Goal: Navigation & Orientation: Find specific page/section

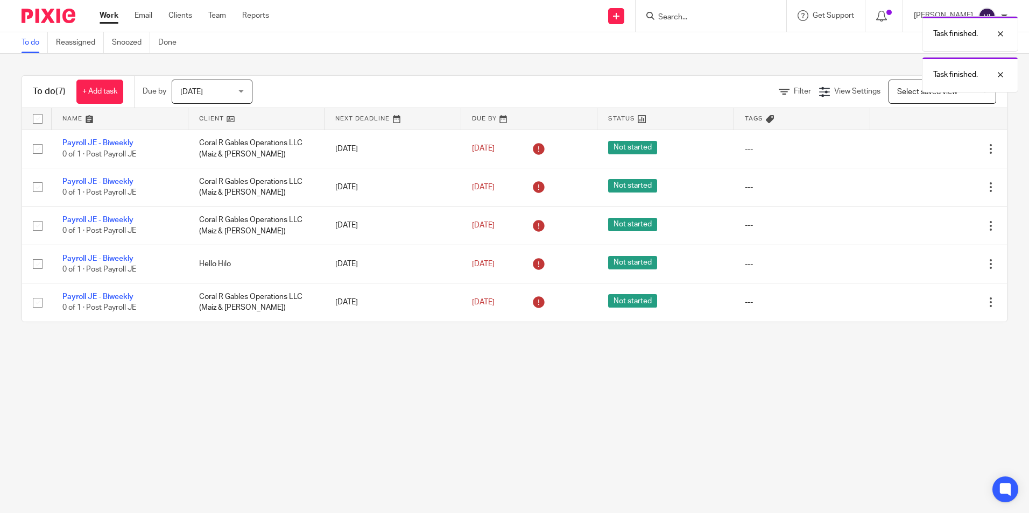
click at [932, 151] on icon at bounding box center [937, 149] width 11 height 11
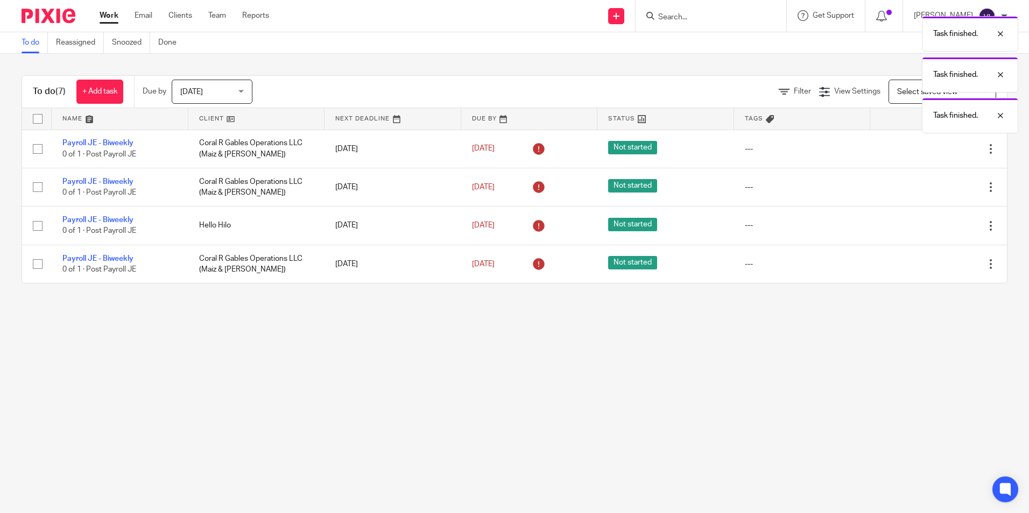
click at [932, 151] on icon at bounding box center [937, 149] width 11 height 11
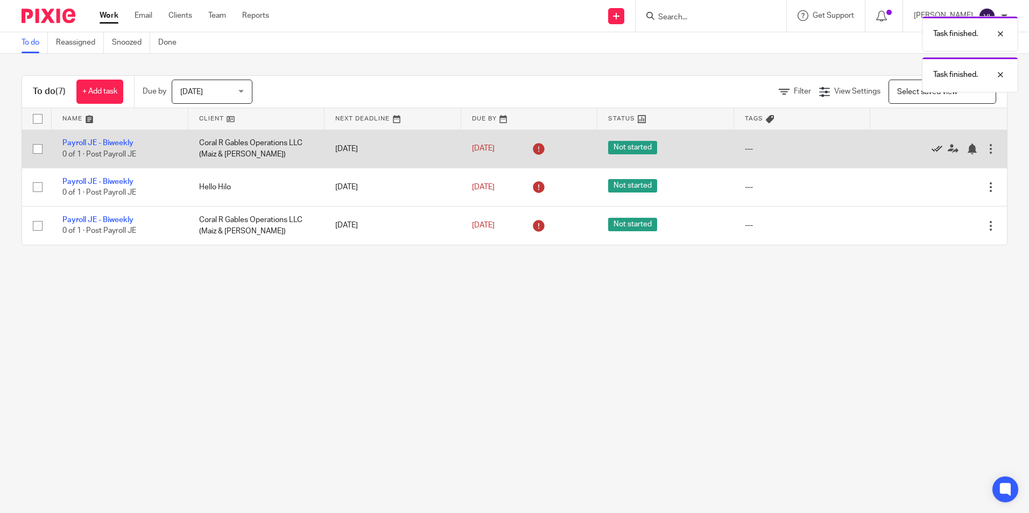
click at [932, 147] on icon at bounding box center [937, 149] width 11 height 11
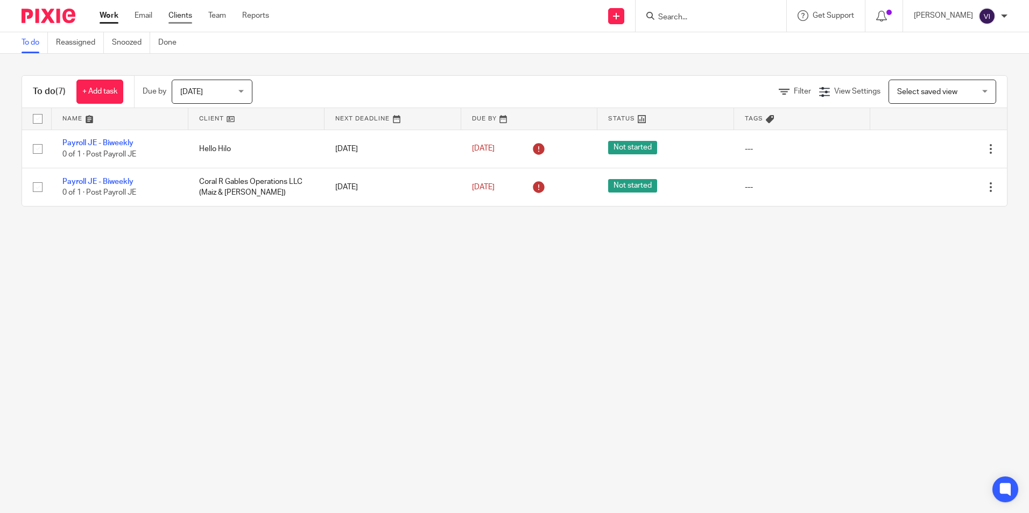
click at [186, 18] on link "Clients" at bounding box center [180, 15] width 24 height 11
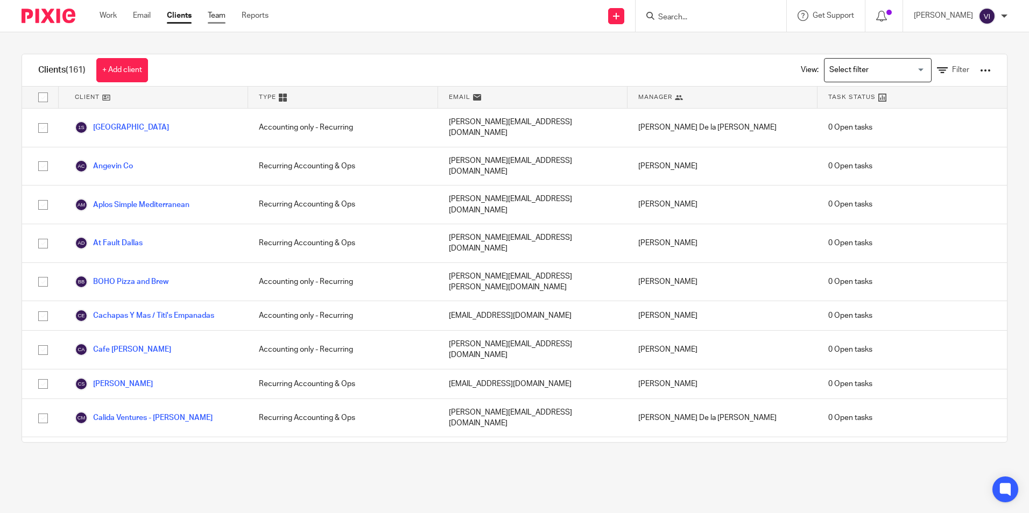
click at [215, 15] on link "Team" at bounding box center [217, 15] width 18 height 11
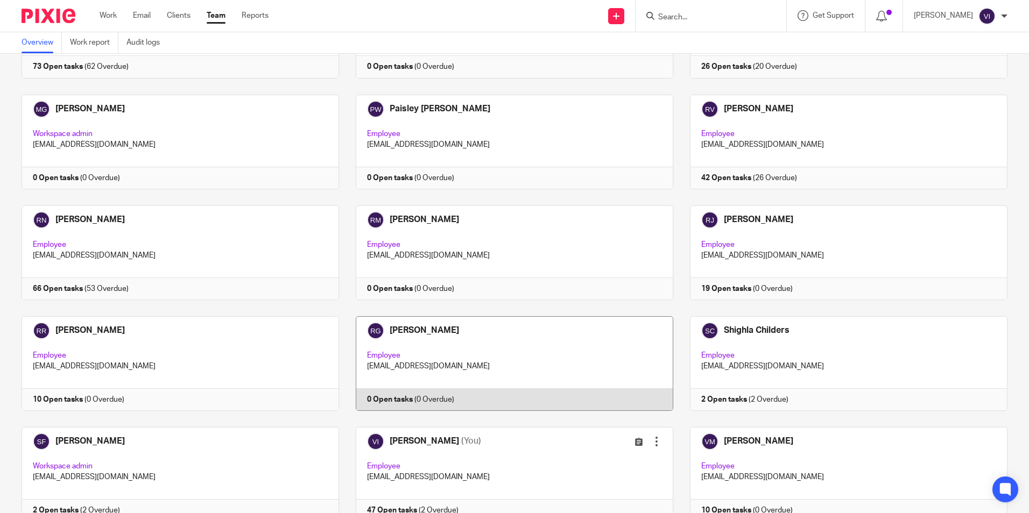
scroll to position [1509, 0]
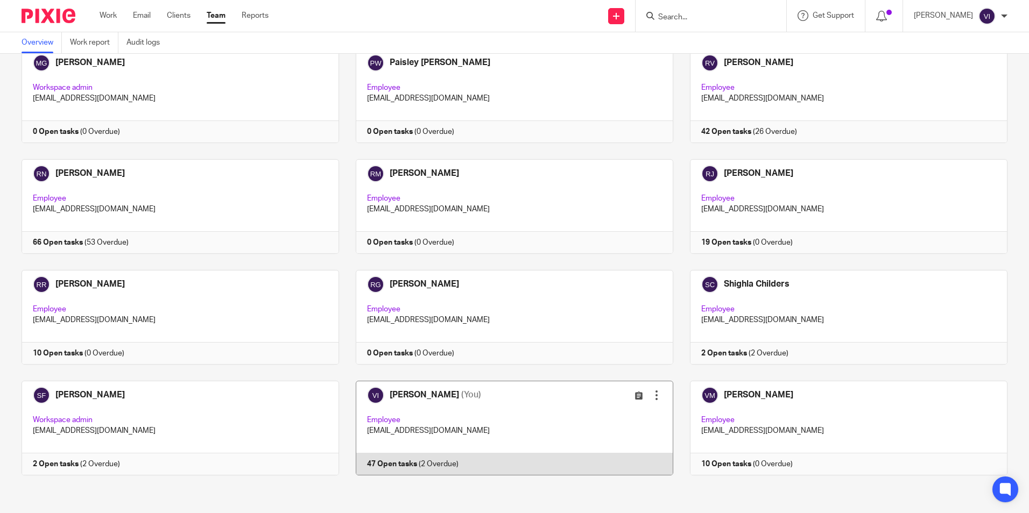
click at [376, 418] on link at bounding box center [506, 428] width 334 height 95
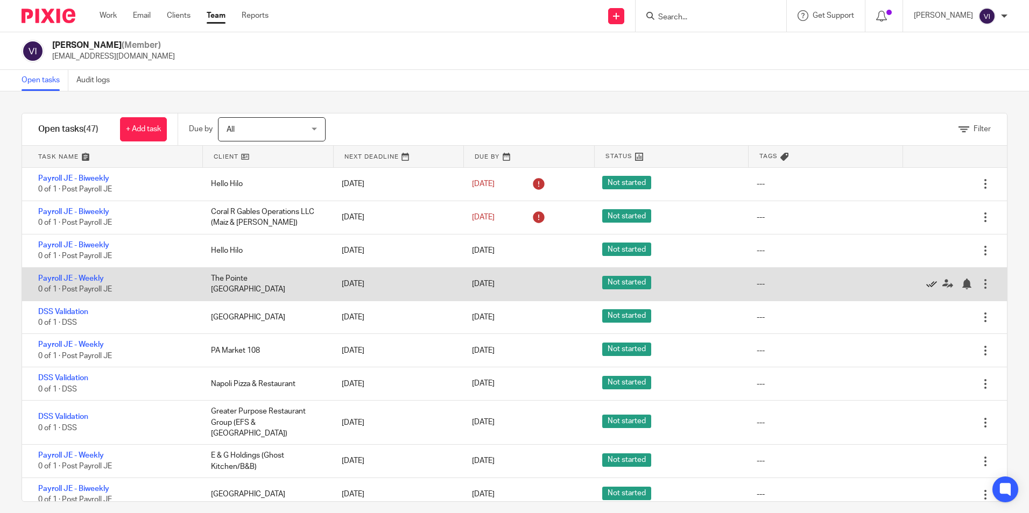
click at [926, 286] on icon at bounding box center [931, 284] width 11 height 11
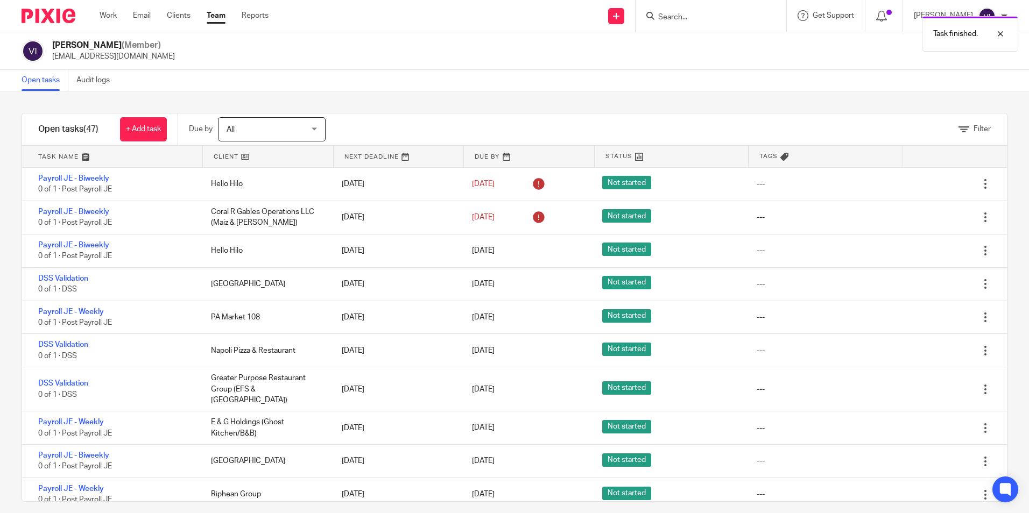
click at [926, 286] on icon at bounding box center [931, 284] width 11 height 11
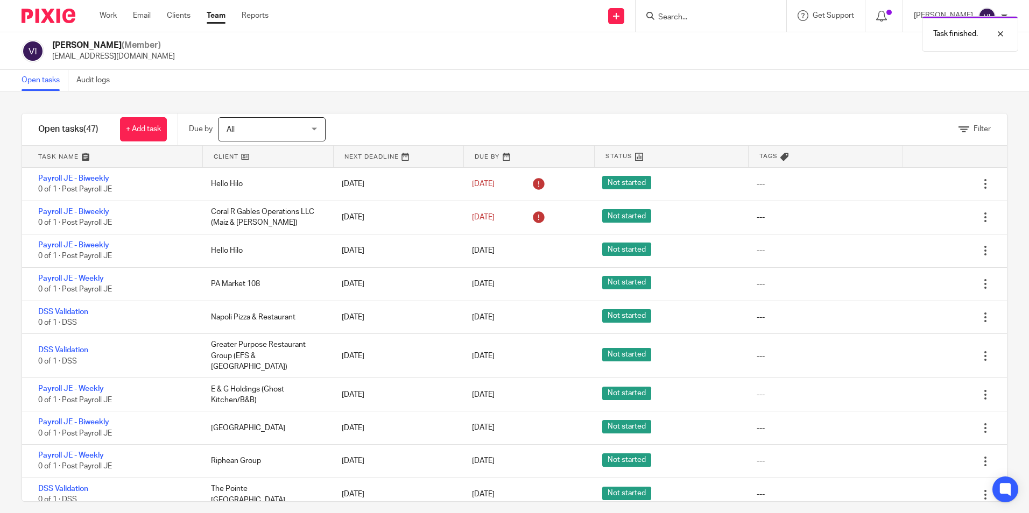
click at [926, 286] on icon at bounding box center [931, 284] width 11 height 11
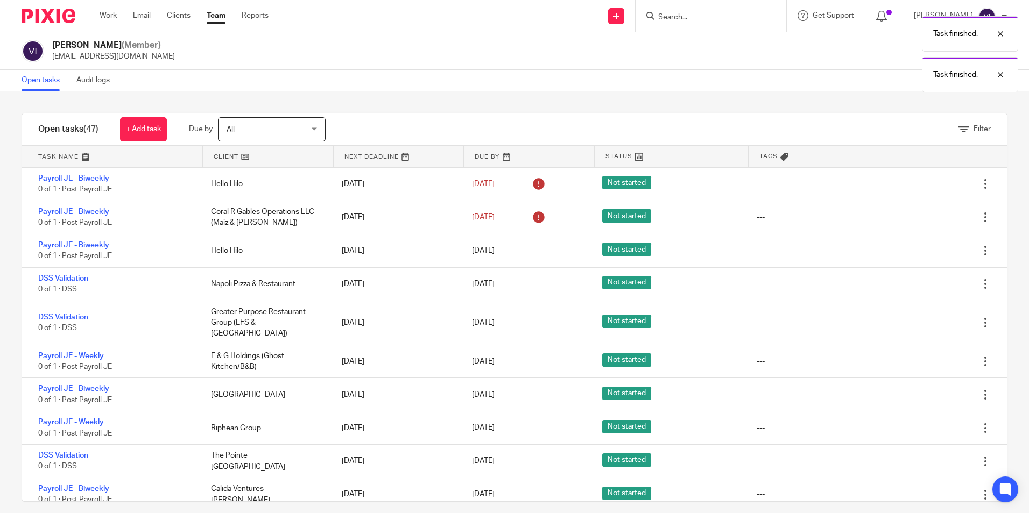
click at [926, 286] on icon at bounding box center [931, 284] width 11 height 11
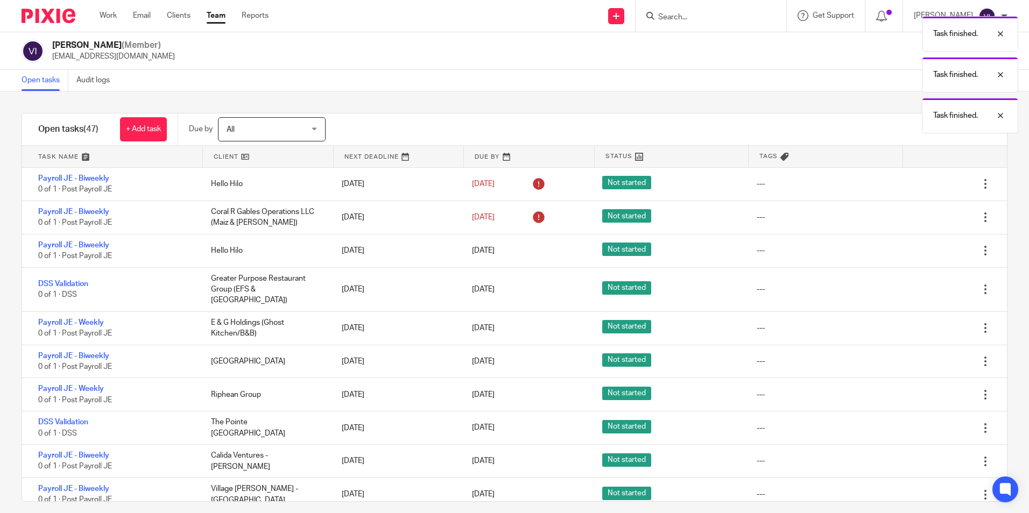
click at [926, 286] on icon at bounding box center [931, 289] width 11 height 11
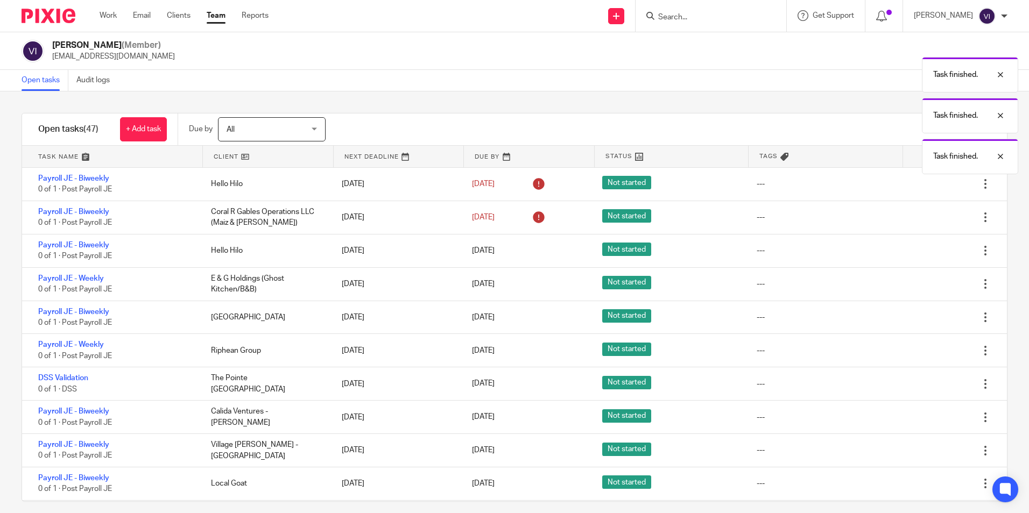
click at [926, 286] on icon at bounding box center [931, 284] width 11 height 11
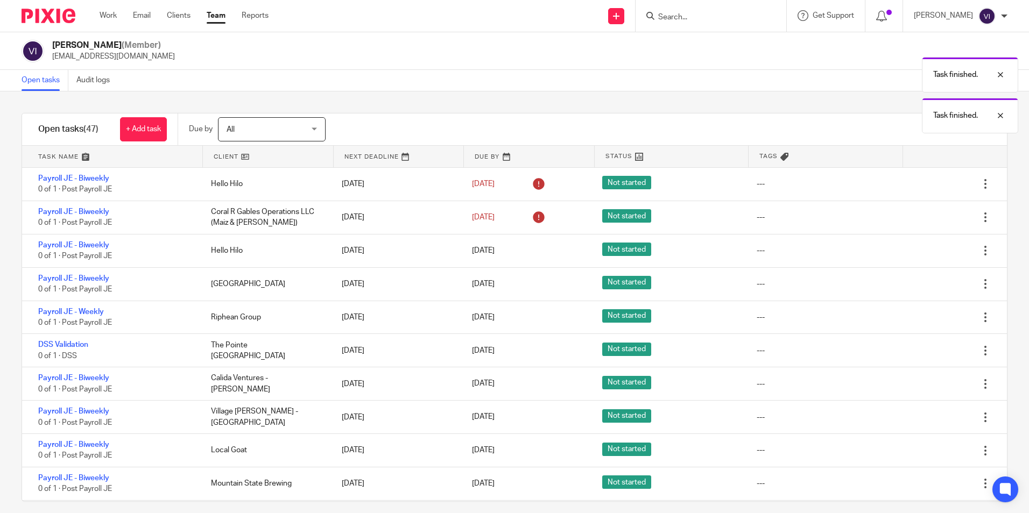
click at [926, 286] on icon at bounding box center [931, 284] width 11 height 11
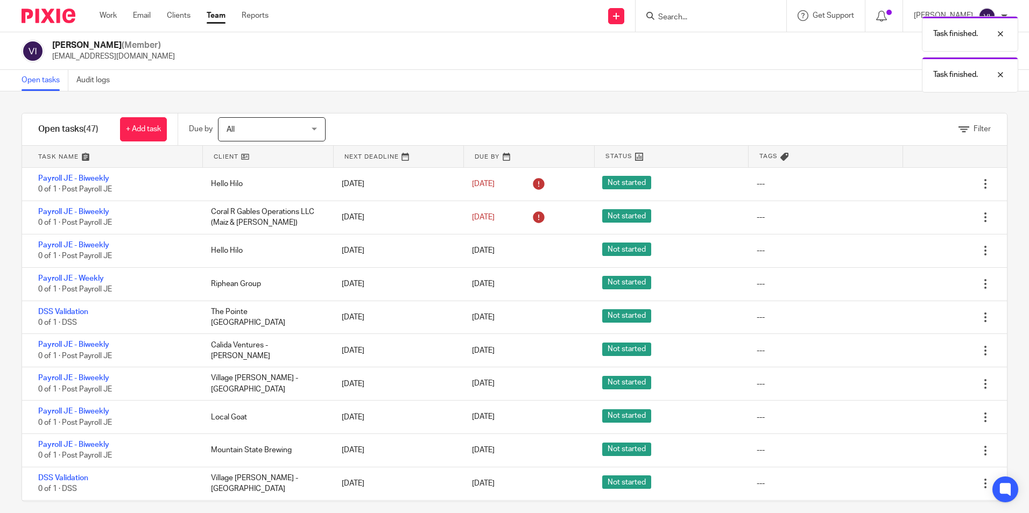
click at [926, 286] on icon at bounding box center [931, 284] width 11 height 11
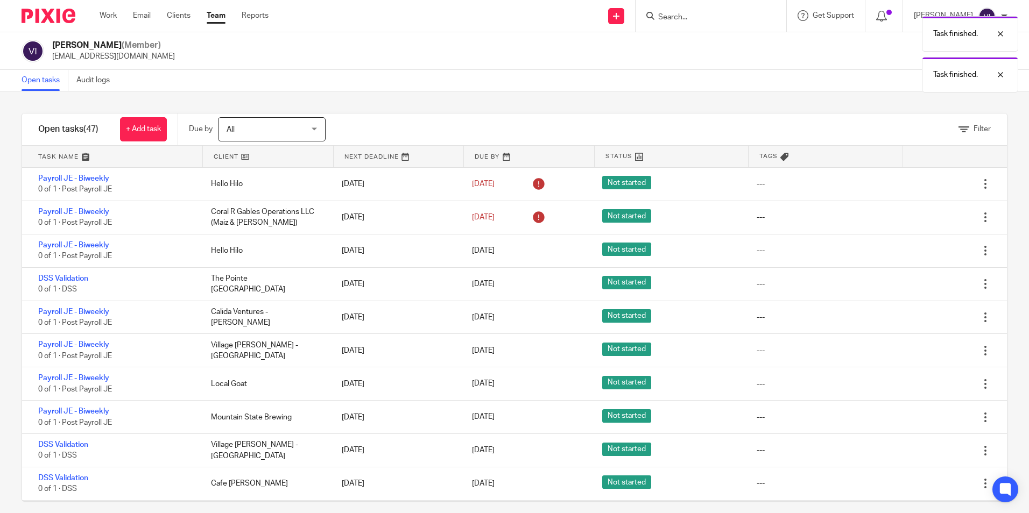
click at [926, 286] on icon at bounding box center [931, 284] width 11 height 11
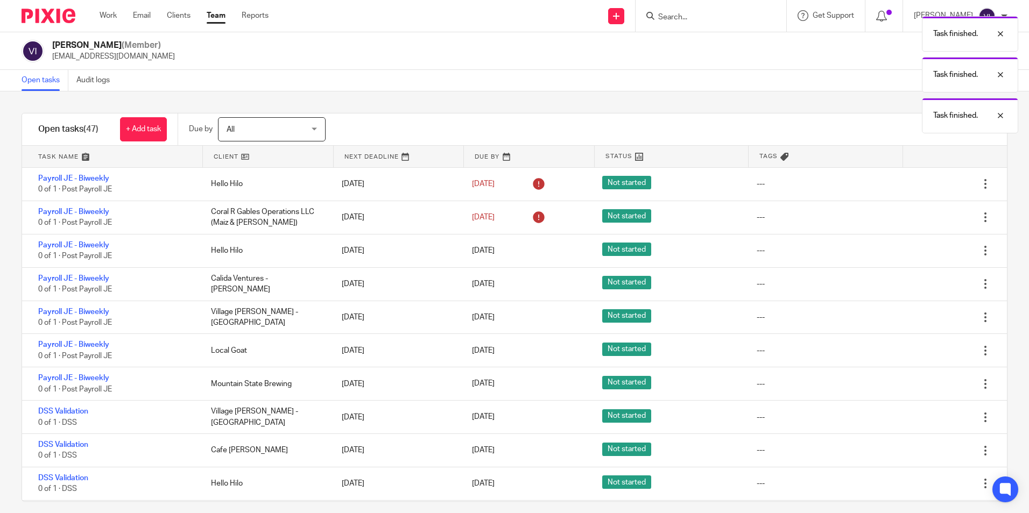
click at [926, 286] on icon at bounding box center [931, 284] width 11 height 11
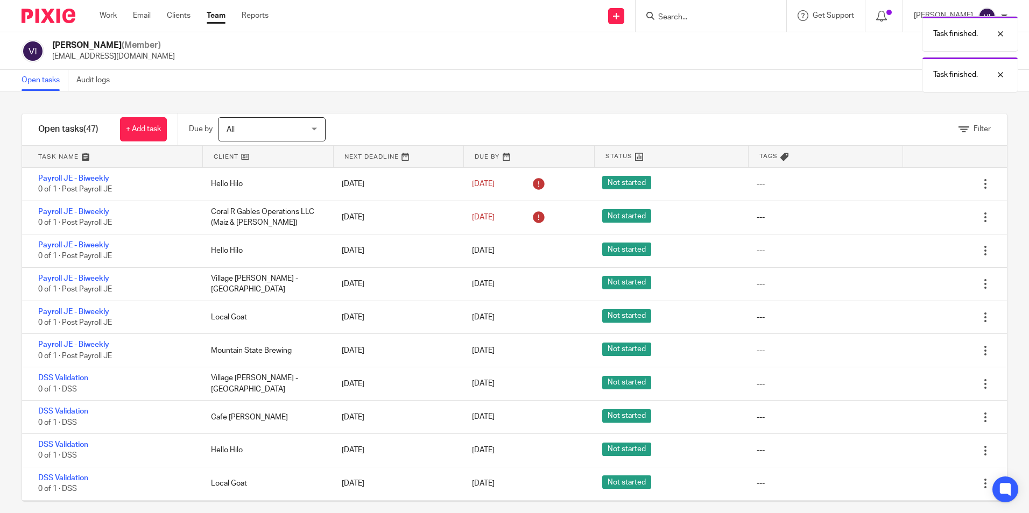
click at [926, 286] on icon at bounding box center [931, 284] width 11 height 11
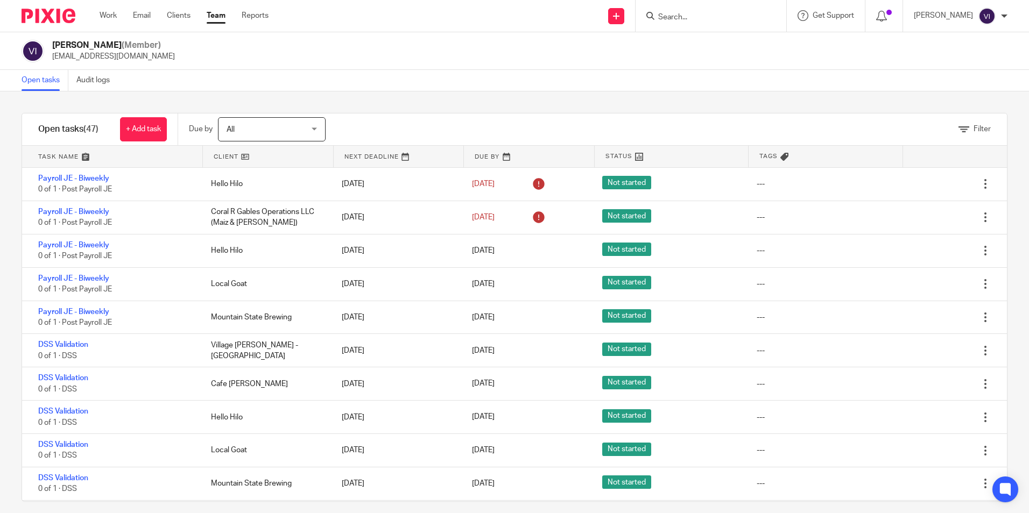
click at [926, 286] on icon at bounding box center [931, 284] width 11 height 11
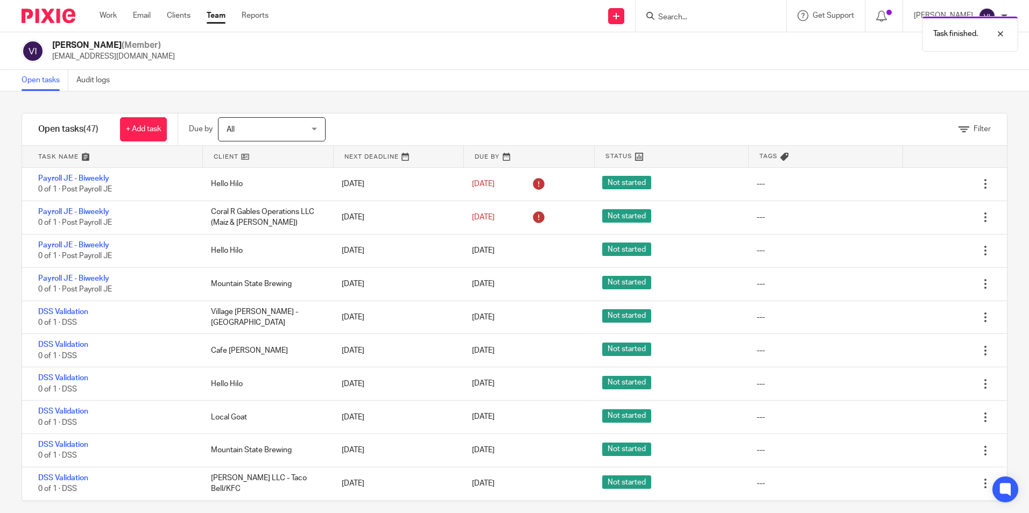
click at [926, 286] on icon at bounding box center [931, 284] width 11 height 11
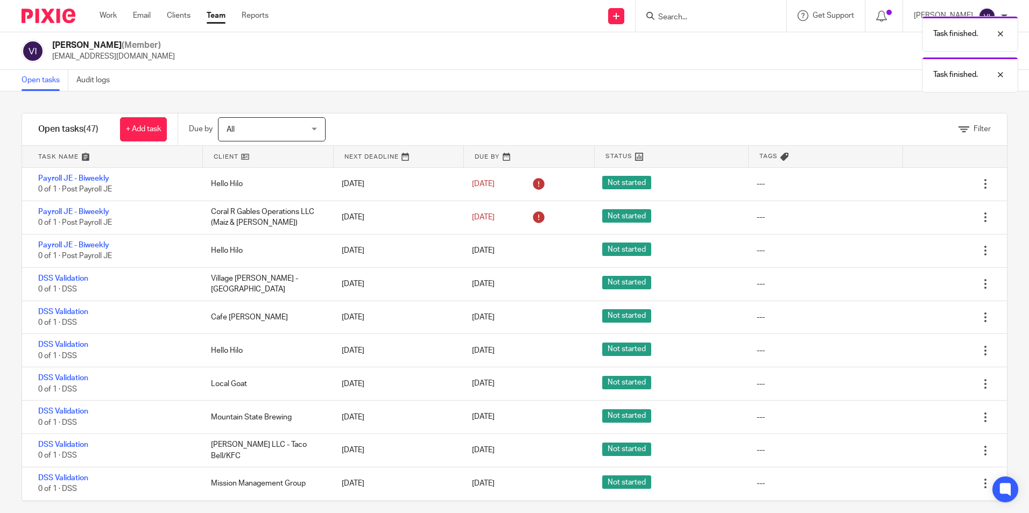
click at [926, 286] on icon at bounding box center [931, 284] width 11 height 11
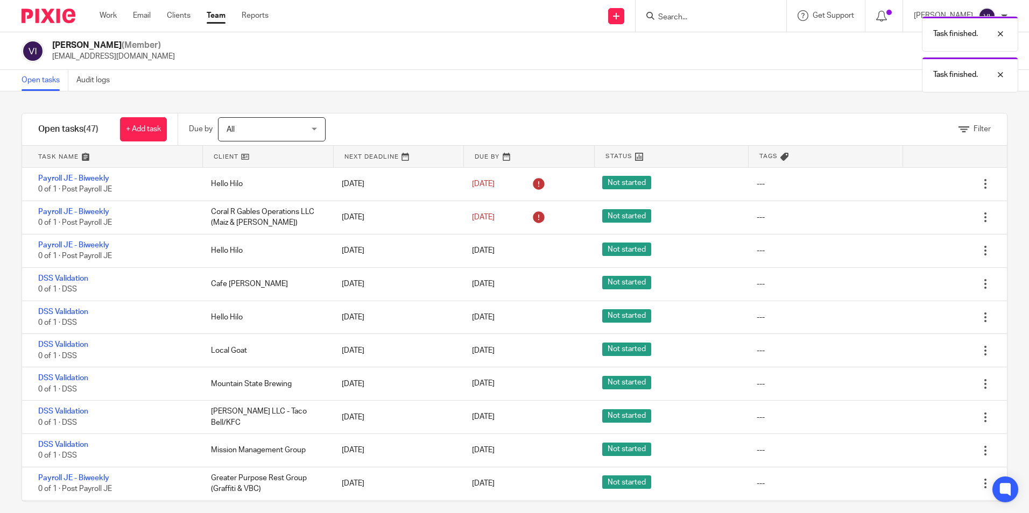
click at [926, 286] on icon at bounding box center [931, 284] width 11 height 11
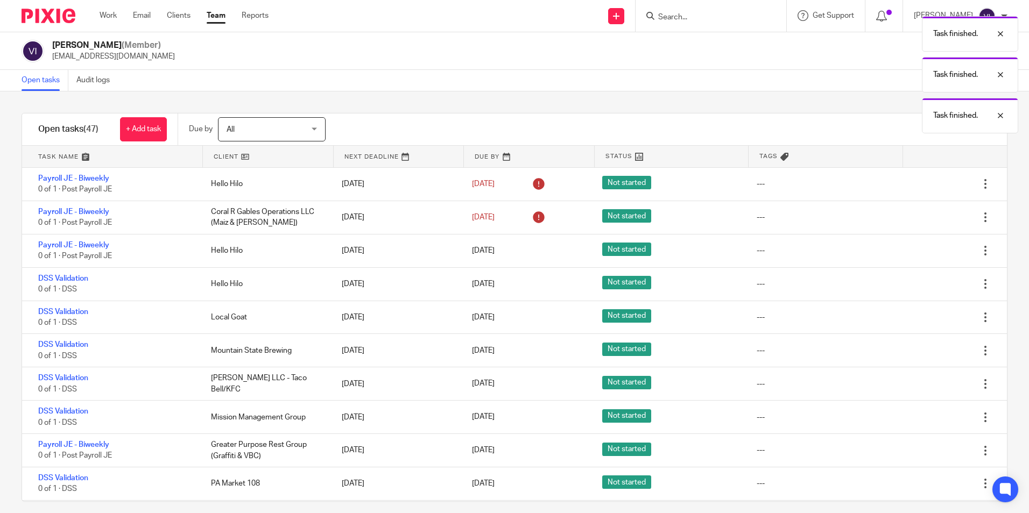
click at [926, 286] on icon at bounding box center [931, 284] width 11 height 11
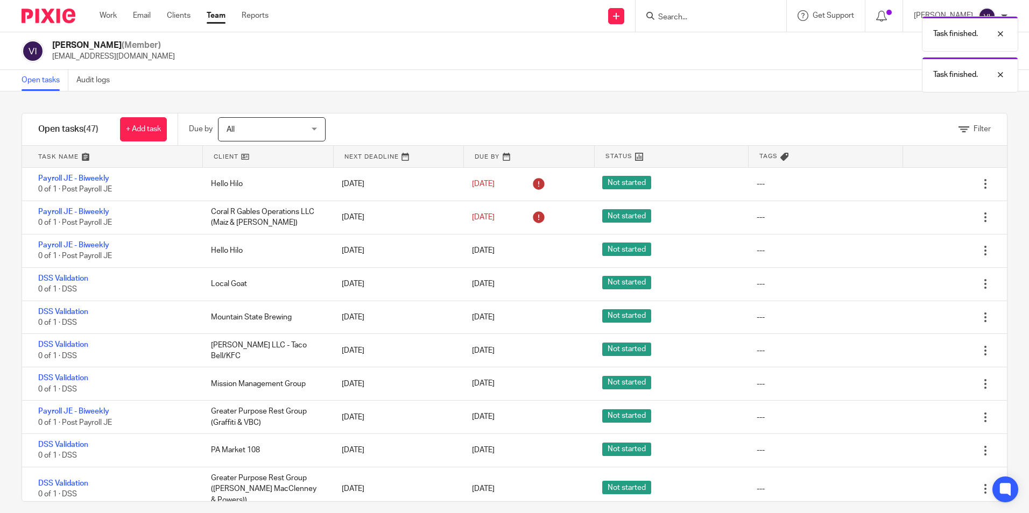
click at [926, 286] on icon at bounding box center [931, 284] width 11 height 11
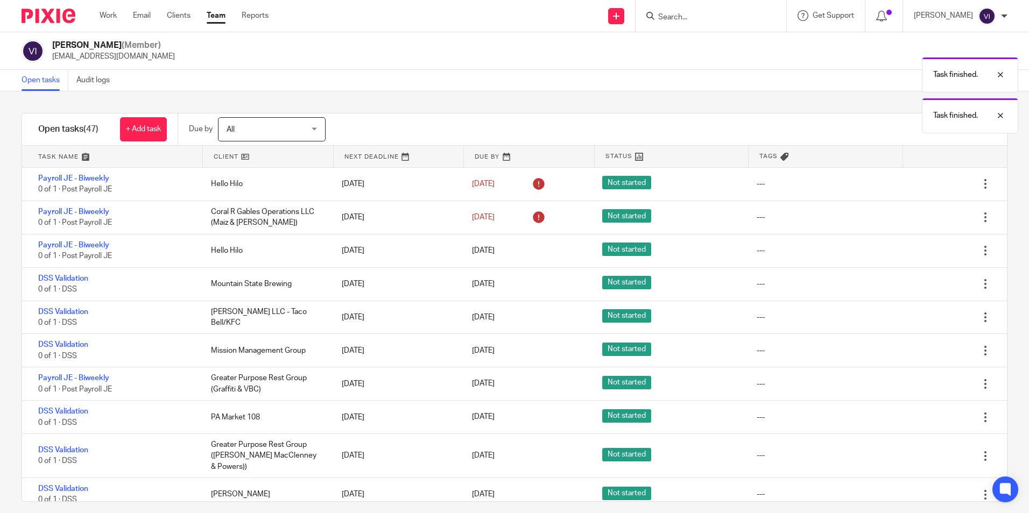
click at [926, 286] on icon at bounding box center [931, 284] width 11 height 11
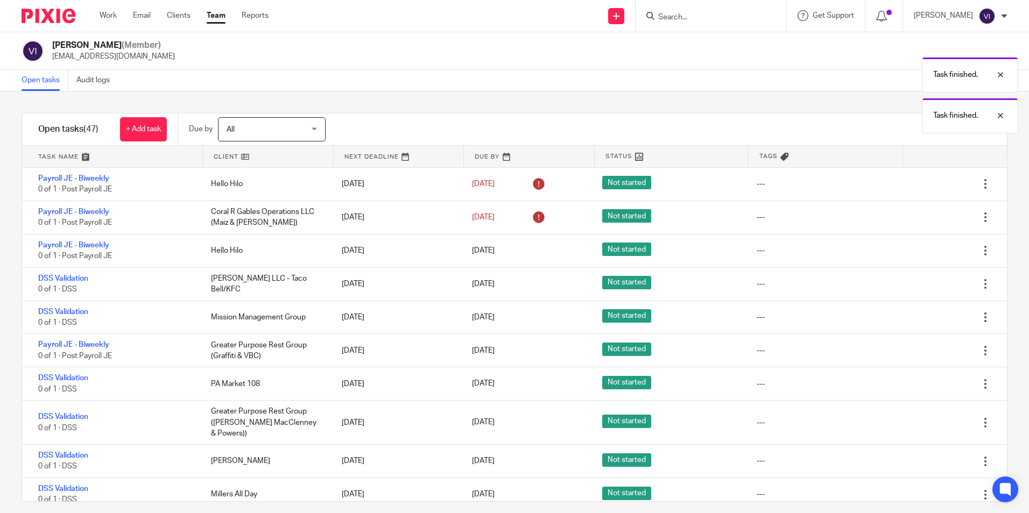
click at [926, 286] on icon at bounding box center [931, 284] width 11 height 11
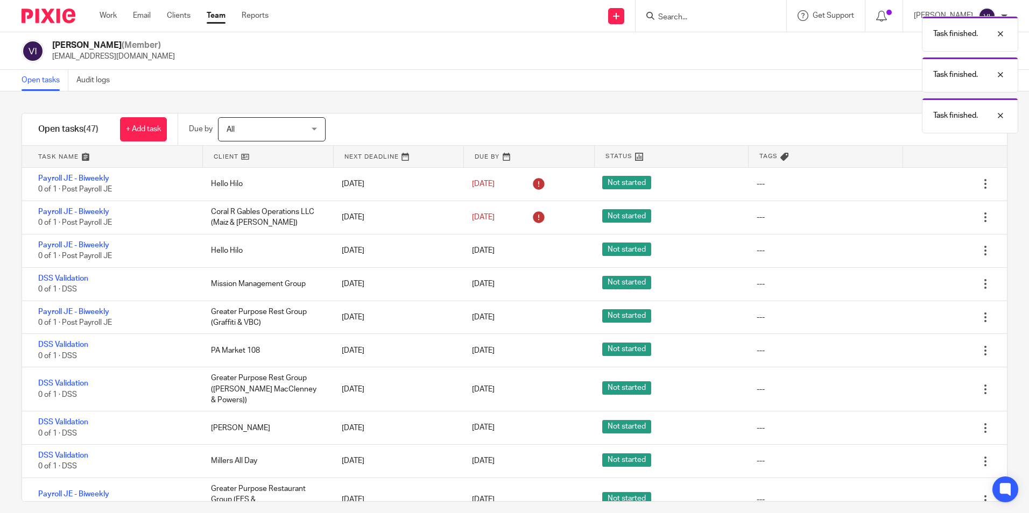
click at [926, 286] on icon at bounding box center [931, 284] width 11 height 11
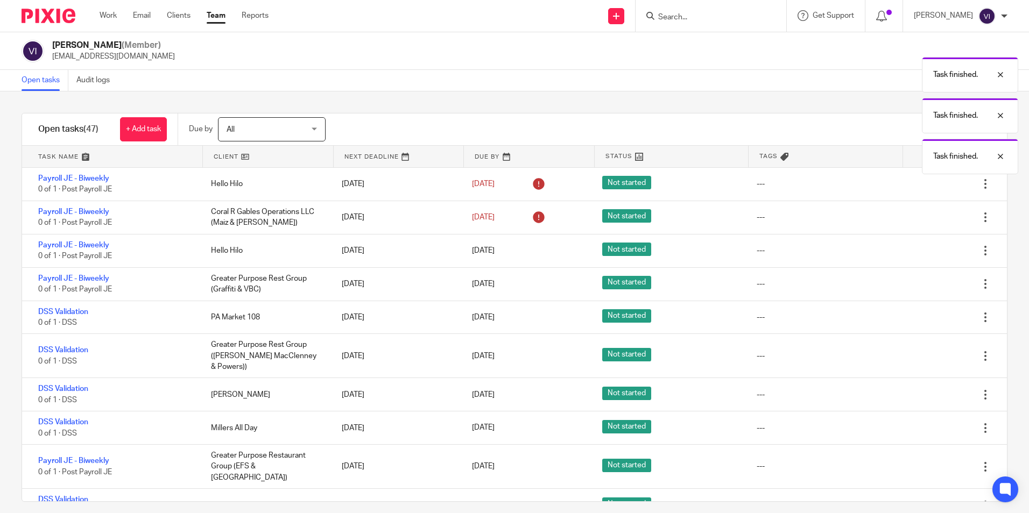
click at [926, 286] on icon at bounding box center [931, 284] width 11 height 11
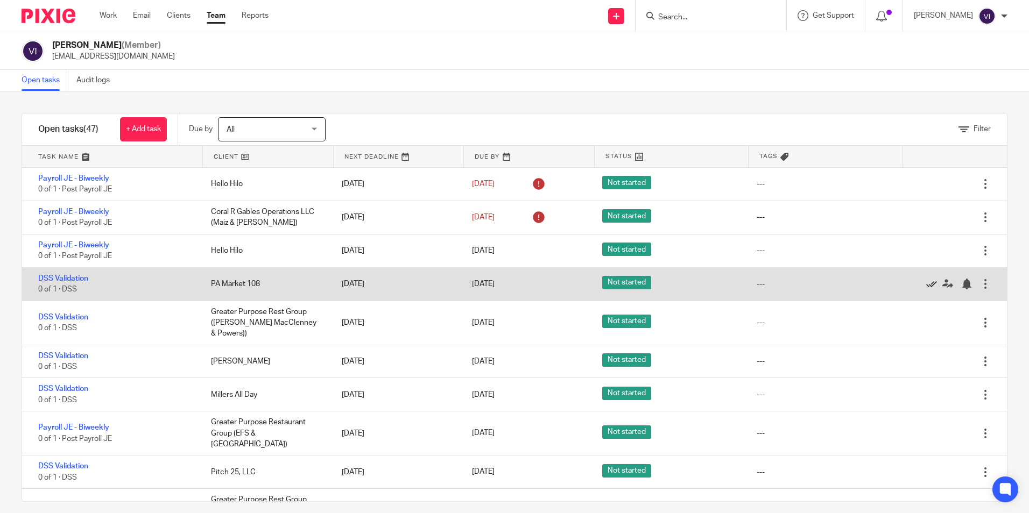
click at [926, 285] on icon at bounding box center [931, 284] width 11 height 11
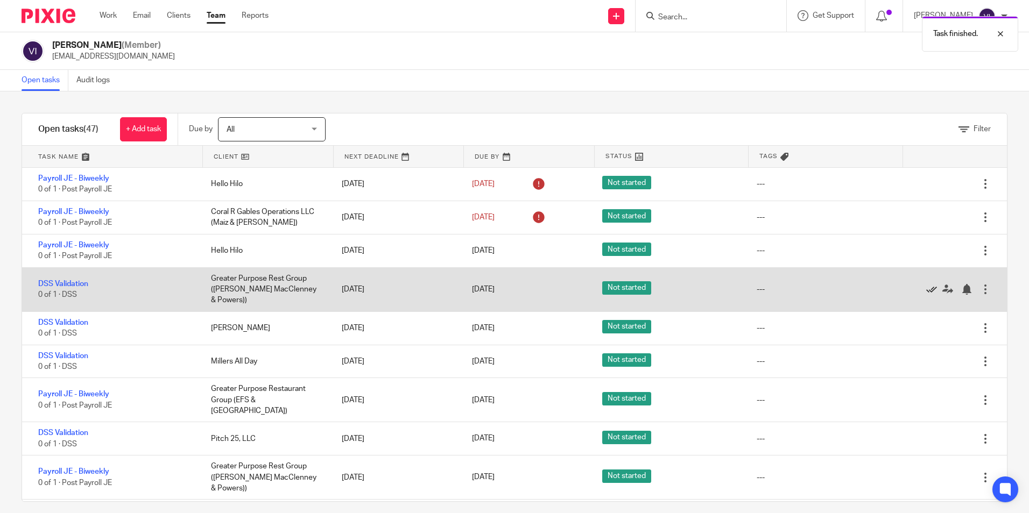
click at [926, 289] on icon at bounding box center [931, 289] width 11 height 11
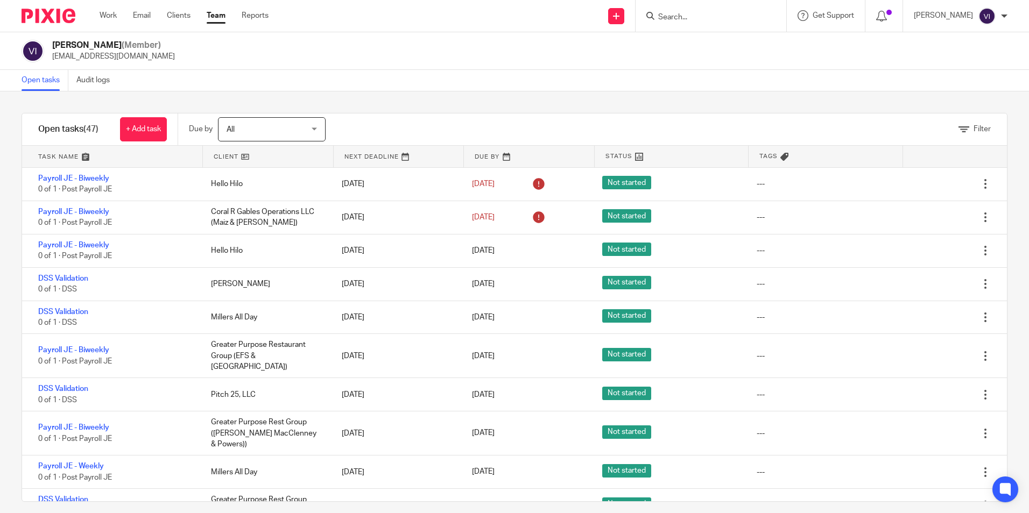
click at [926, 289] on icon at bounding box center [931, 284] width 11 height 11
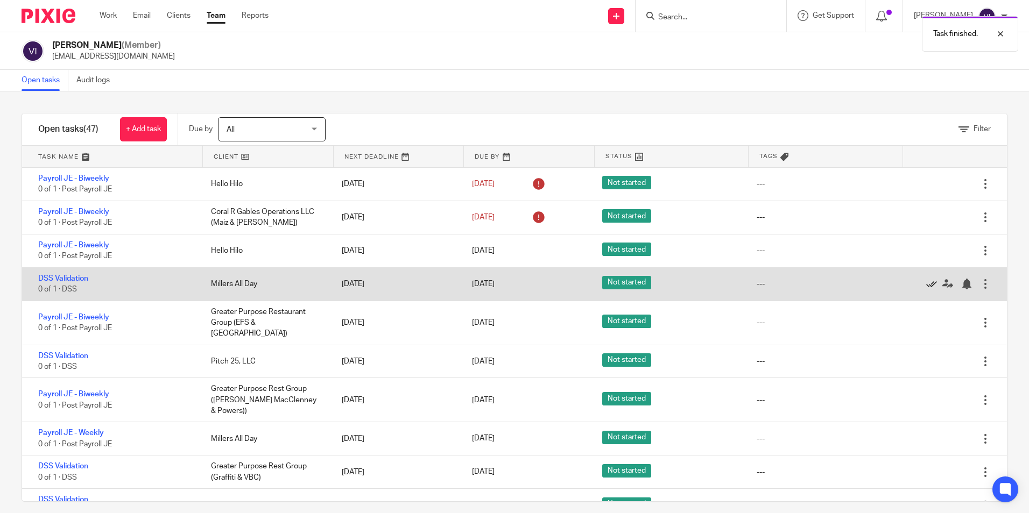
click at [926, 285] on icon at bounding box center [931, 284] width 11 height 11
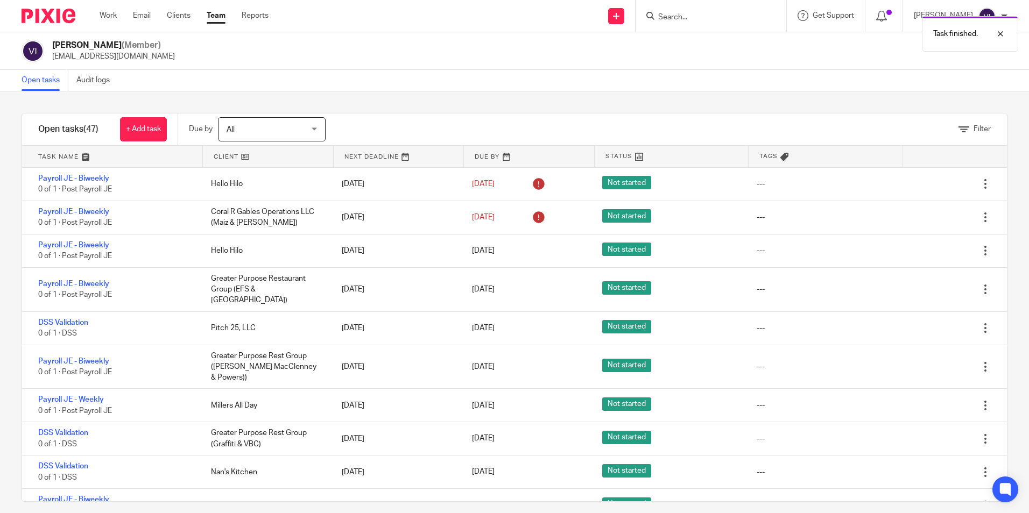
click at [926, 285] on icon at bounding box center [931, 289] width 11 height 11
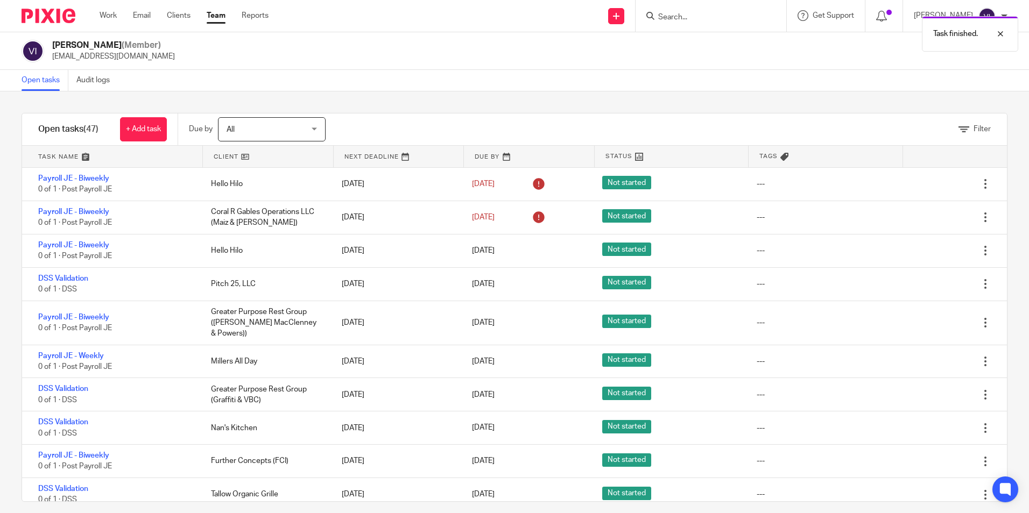
click at [926, 285] on icon at bounding box center [931, 284] width 11 height 11
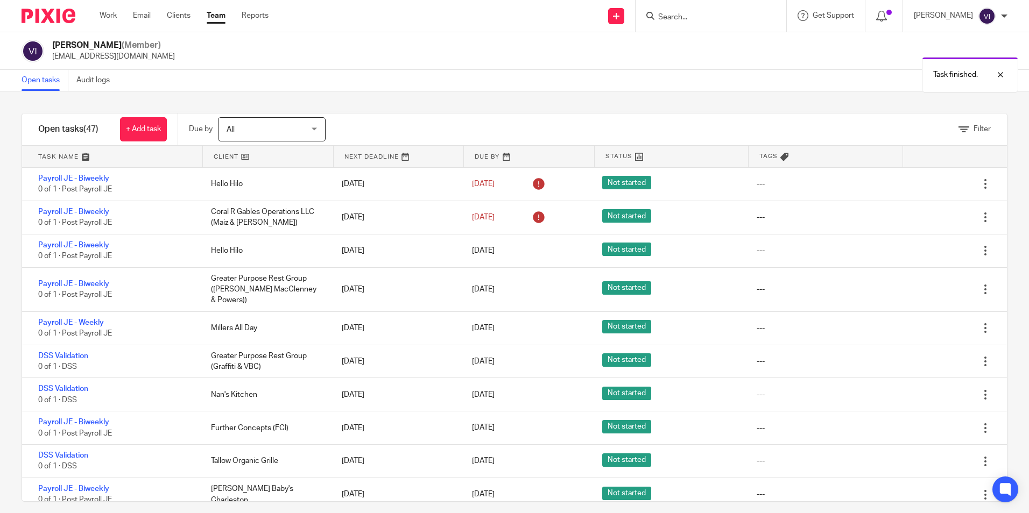
click at [926, 285] on icon at bounding box center [931, 289] width 11 height 11
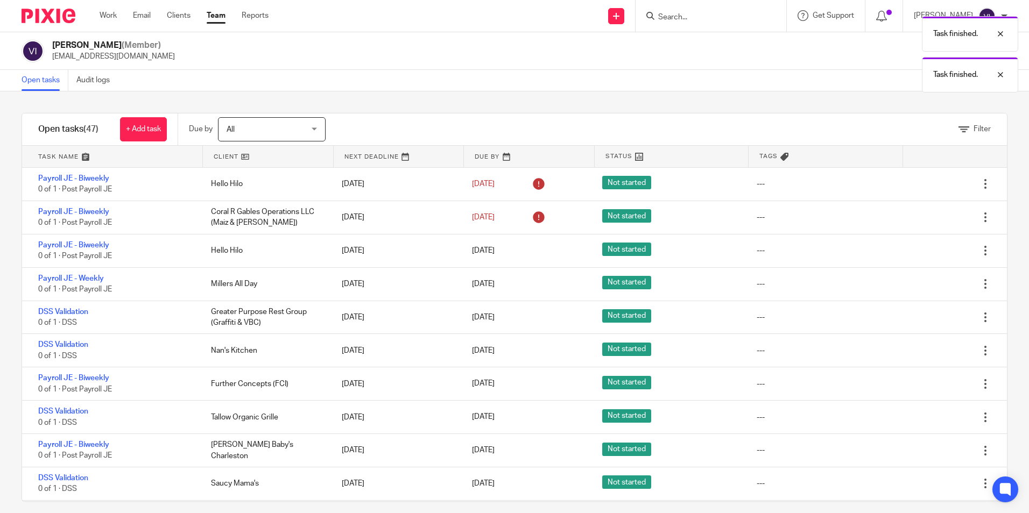
click at [926, 285] on icon at bounding box center [931, 284] width 11 height 11
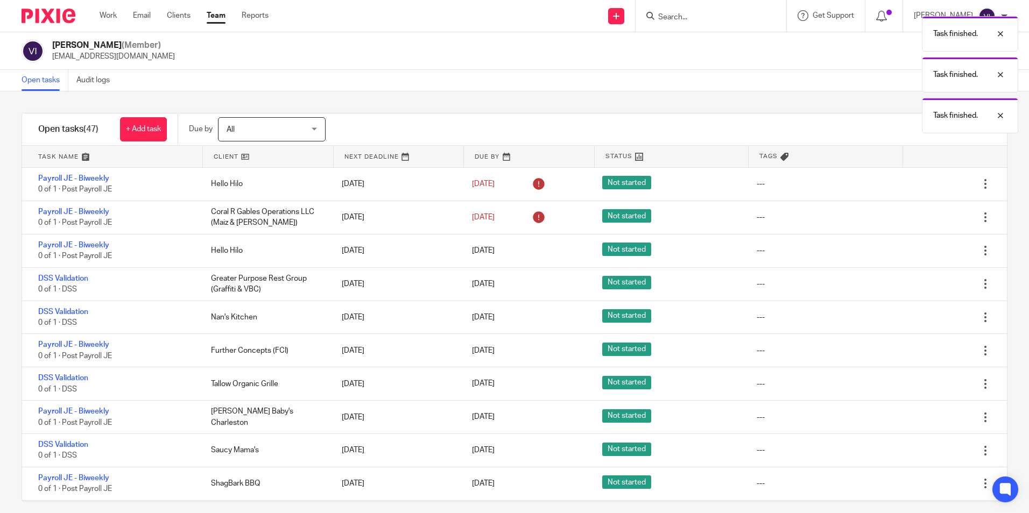
click at [926, 285] on icon at bounding box center [931, 284] width 11 height 11
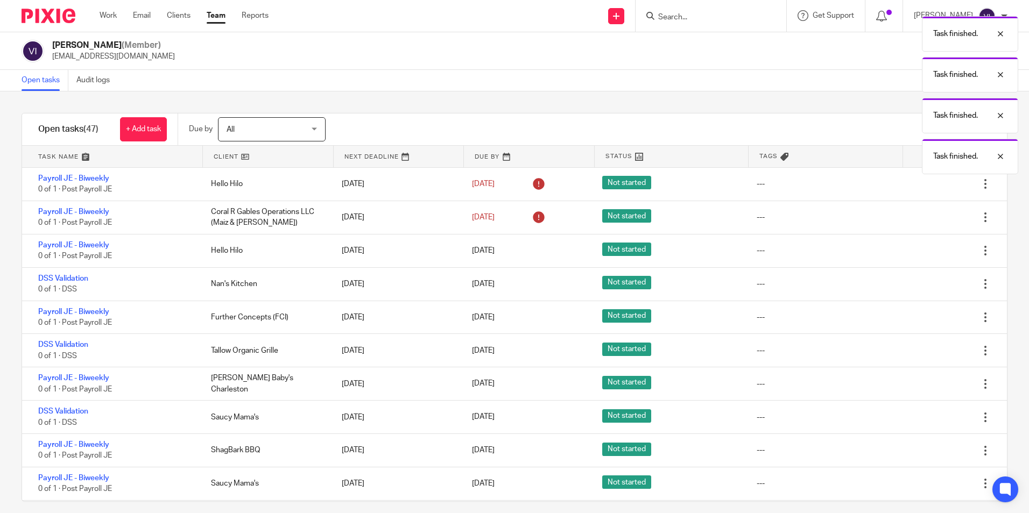
click at [926, 285] on icon at bounding box center [931, 284] width 11 height 11
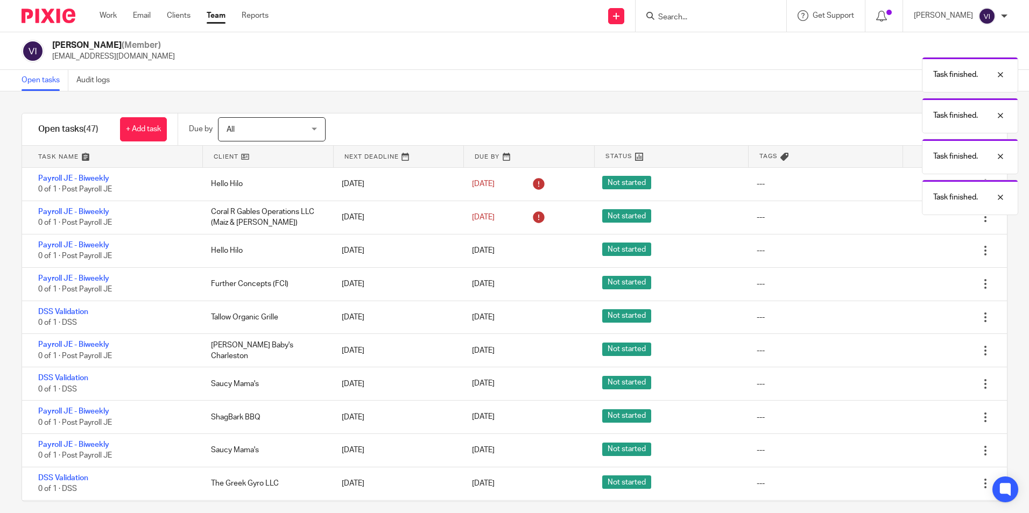
click at [926, 285] on icon at bounding box center [931, 284] width 11 height 11
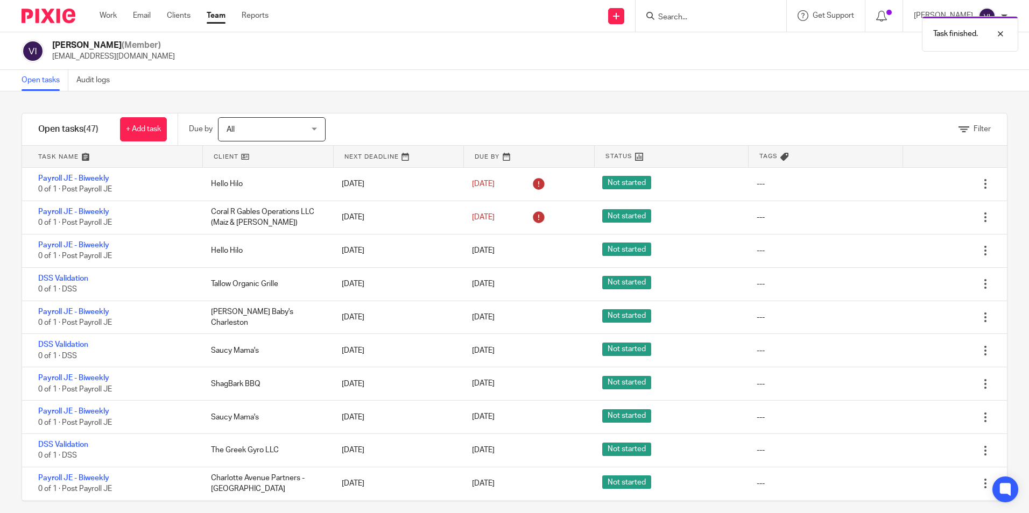
click at [926, 285] on icon at bounding box center [931, 284] width 11 height 11
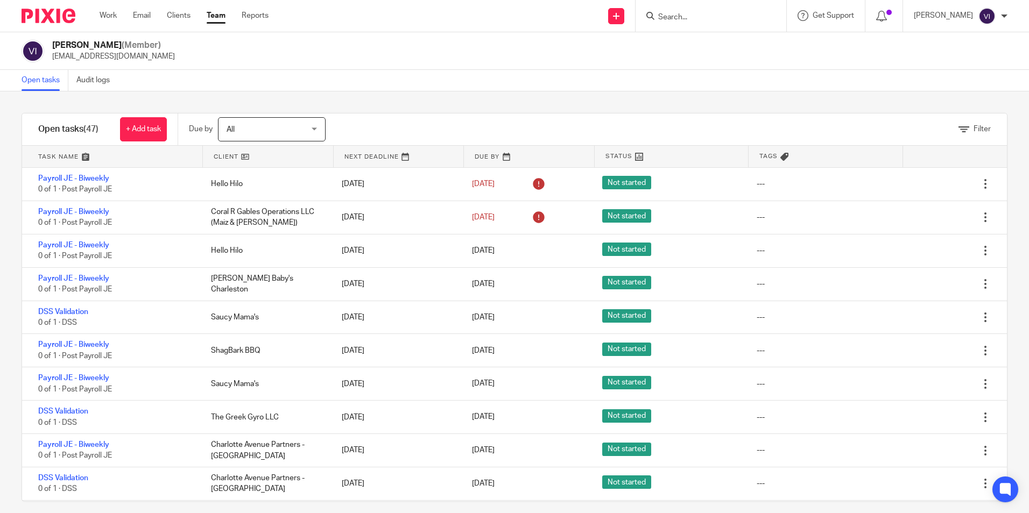
click at [926, 285] on icon at bounding box center [931, 284] width 11 height 11
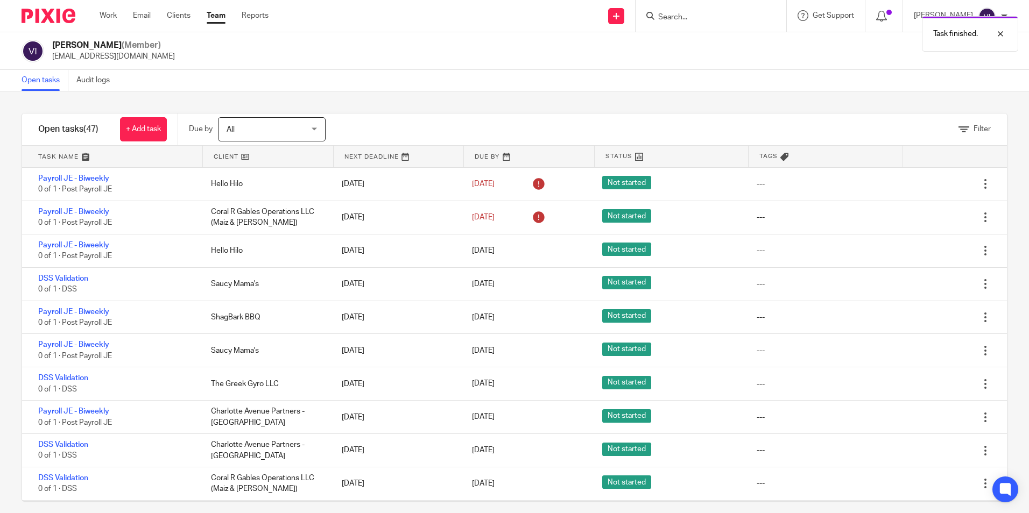
click at [926, 285] on icon at bounding box center [931, 284] width 11 height 11
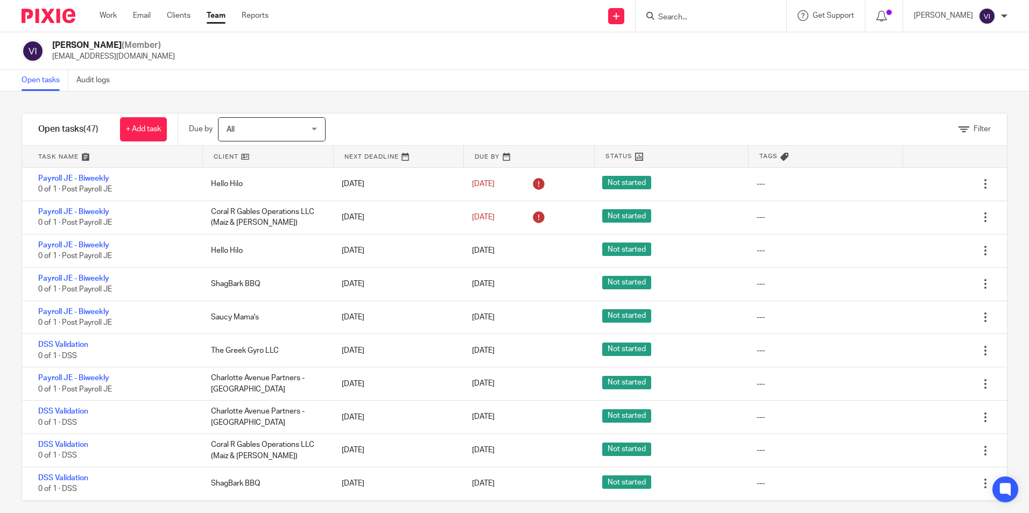
click at [926, 285] on icon at bounding box center [931, 284] width 11 height 11
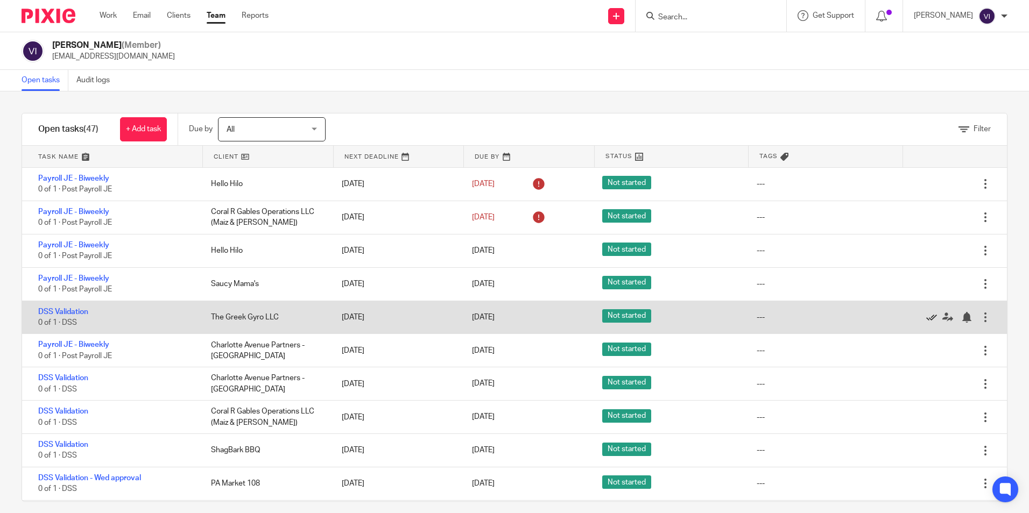
click at [926, 318] on icon at bounding box center [931, 317] width 11 height 11
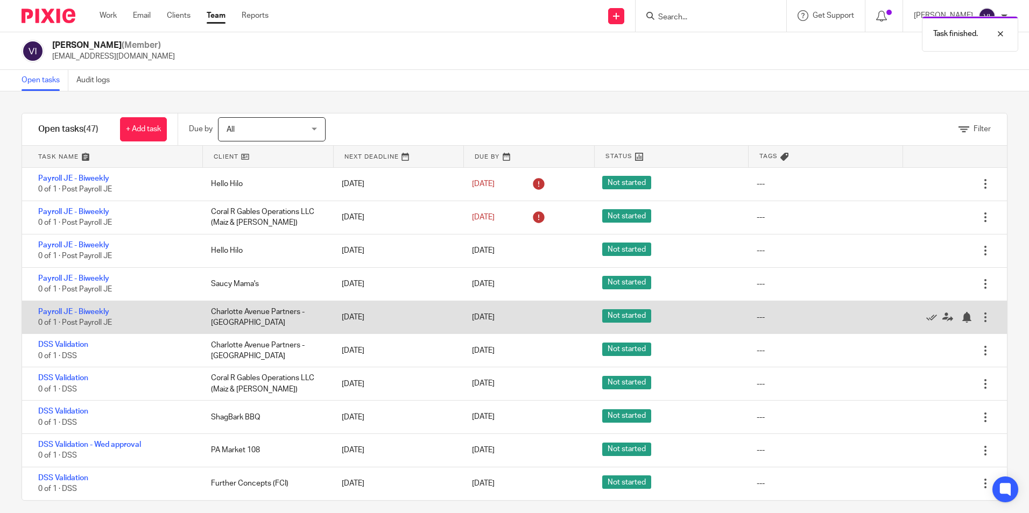
click at [909, 318] on div at bounding box center [943, 317] width 74 height 11
click at [926, 317] on icon at bounding box center [931, 317] width 11 height 11
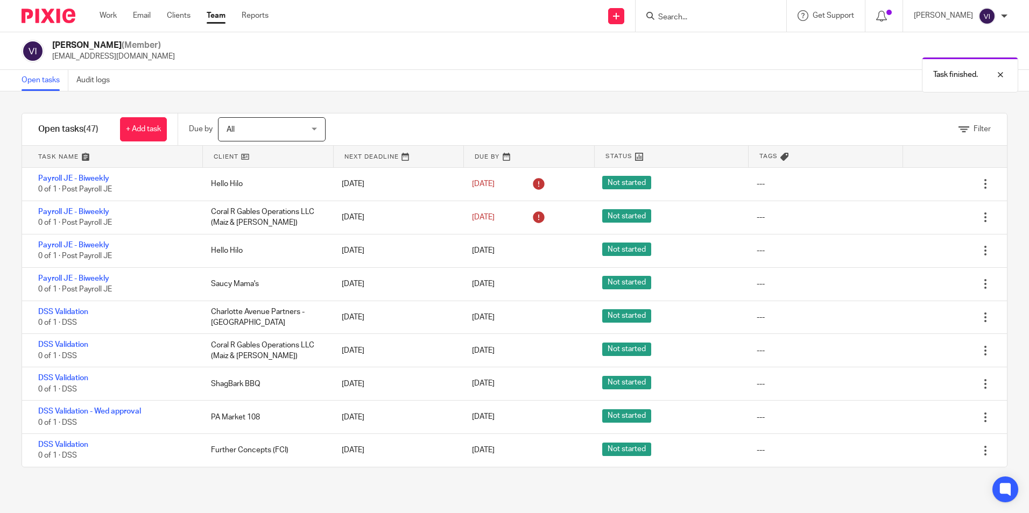
click at [926, 317] on icon at bounding box center [931, 317] width 11 height 11
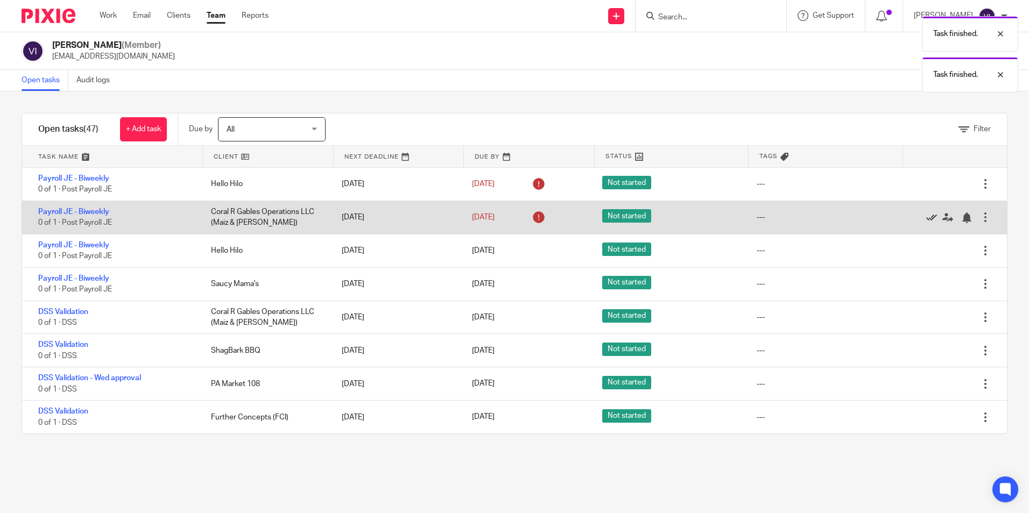
click at [926, 220] on icon at bounding box center [931, 218] width 11 height 11
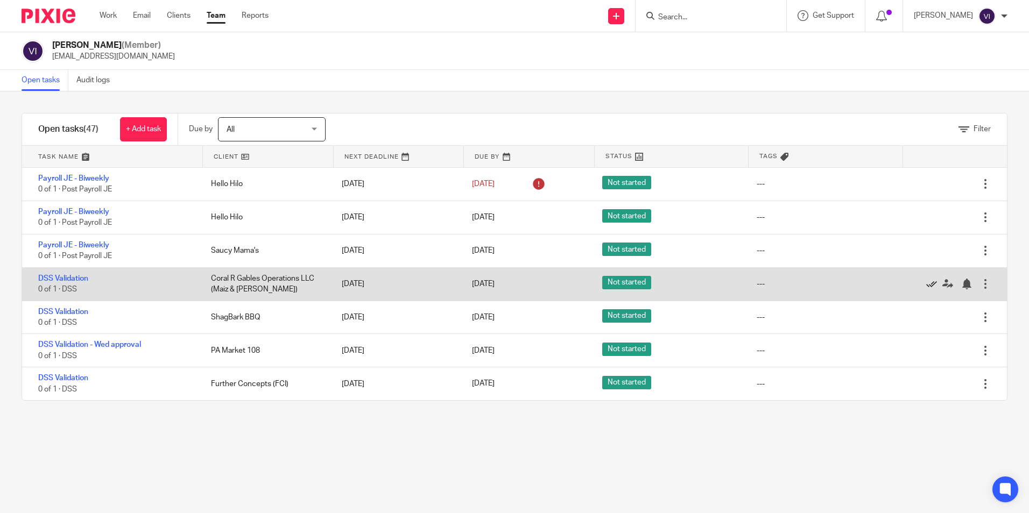
click at [926, 286] on icon at bounding box center [931, 284] width 11 height 11
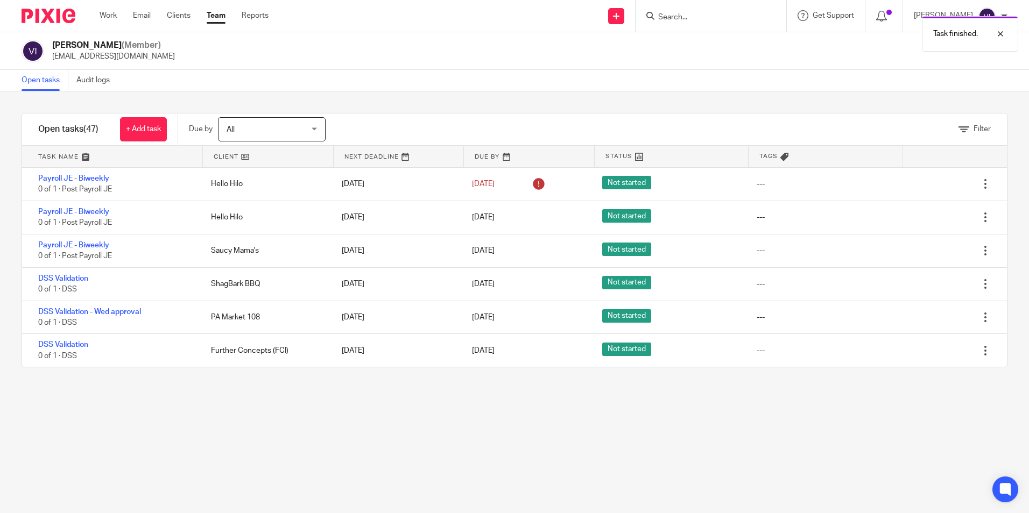
click at [926, 286] on icon at bounding box center [931, 284] width 11 height 11
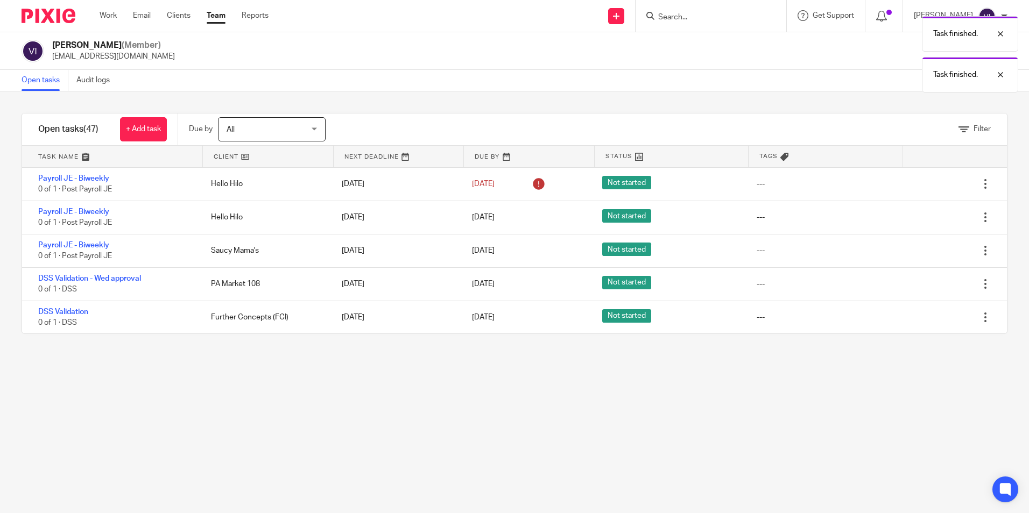
click at [926, 286] on icon at bounding box center [931, 284] width 11 height 11
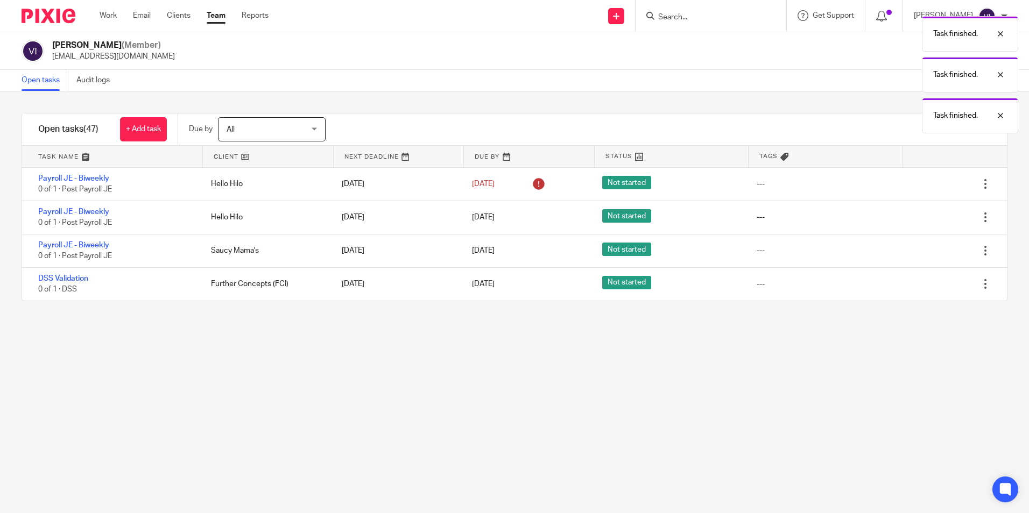
click at [926, 286] on icon at bounding box center [931, 284] width 11 height 11
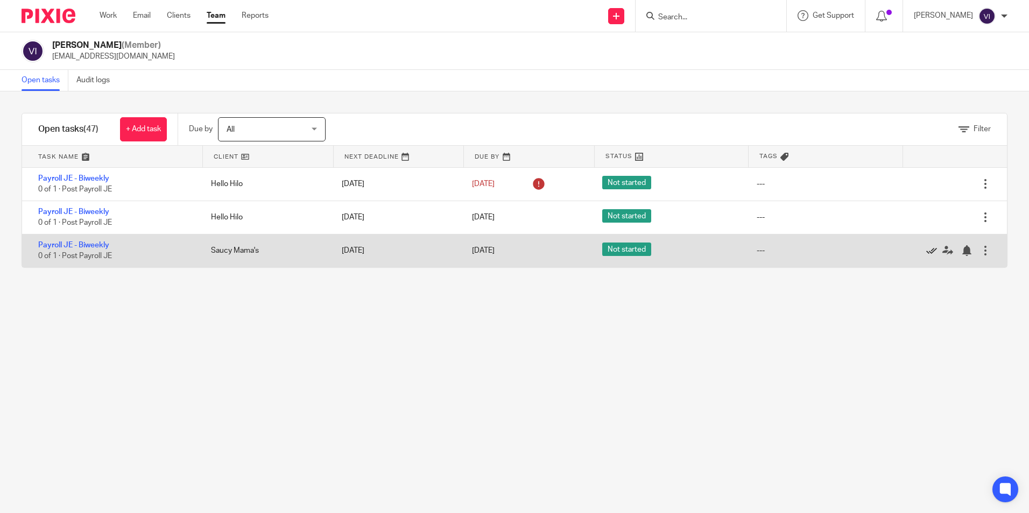
click at [926, 254] on icon at bounding box center [931, 250] width 11 height 11
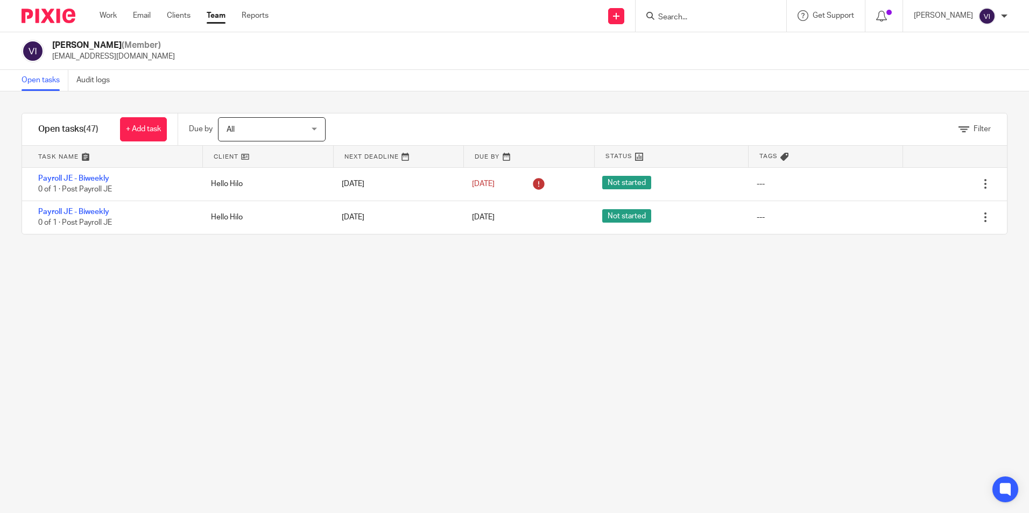
click at [220, 395] on div "Filter tasks Only show tasks matching all of these conditions 1 Client name Is …" at bounding box center [514, 303] width 1029 height 422
click at [221, 388] on div "Filter tasks Only show tasks matching all of these conditions 1 Client name Is …" at bounding box center [514, 303] width 1029 height 422
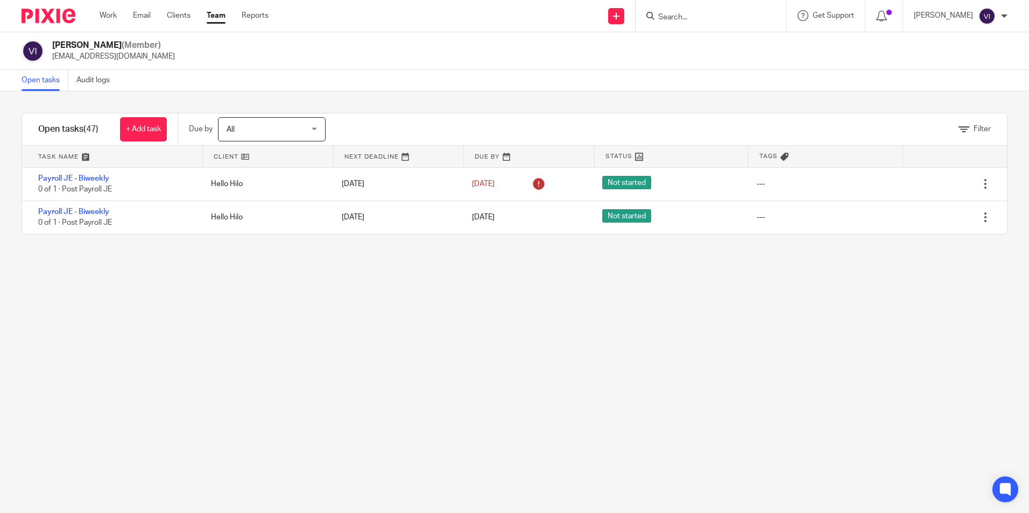
click at [221, 388] on div "Filter tasks Only show tasks matching all of these conditions 1 Client name Is …" at bounding box center [514, 303] width 1029 height 422
click at [222, 387] on div "Filter tasks Only show tasks matching all of these conditions 1 Client name Is …" at bounding box center [514, 303] width 1029 height 422
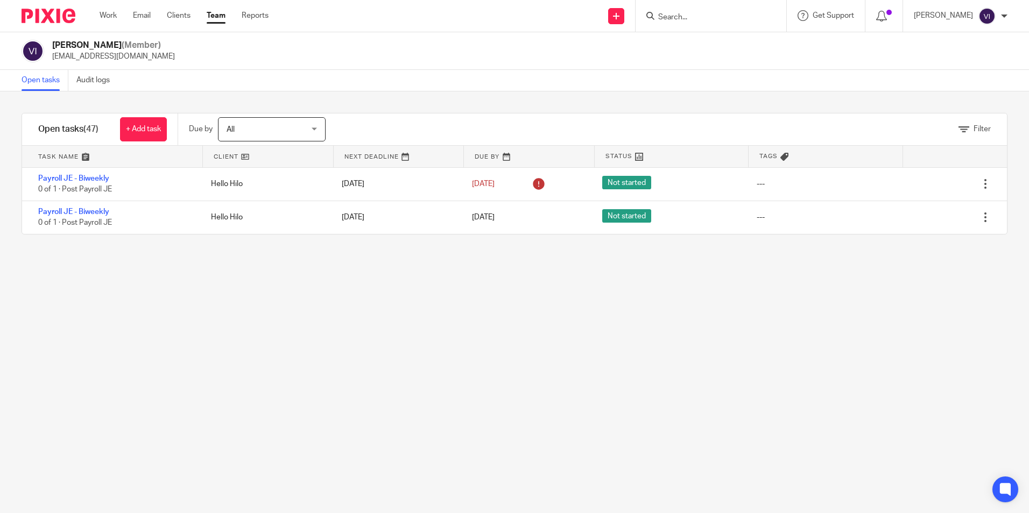
click at [222, 387] on div "Filter tasks Only show tasks matching all of these conditions 1 Client name Is …" at bounding box center [514, 303] width 1029 height 422
click at [233, 398] on div "Filter tasks Only show tasks matching all of these conditions 1 Client name Is …" at bounding box center [514, 303] width 1029 height 422
click at [243, 405] on div "Filter tasks Only show tasks matching all of these conditions 1 Client name Is …" at bounding box center [514, 303] width 1029 height 422
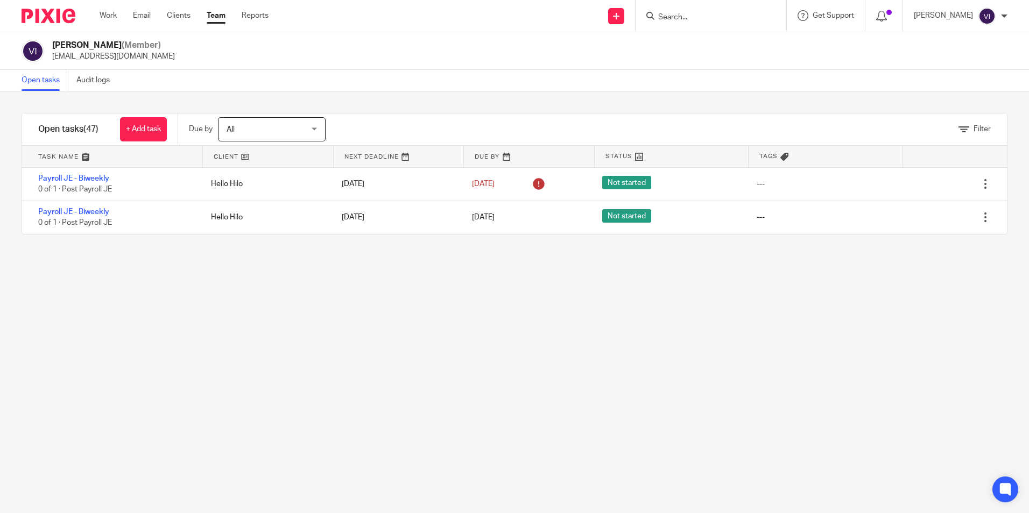
click at [243, 405] on div "Filter tasks Only show tasks matching all of these conditions 1 Client name Is …" at bounding box center [514, 303] width 1029 height 422
click at [489, 284] on div "Filter tasks Only show tasks matching all of these conditions 1 Client name Is …" at bounding box center [514, 303] width 1029 height 422
